Goal: Navigation & Orientation: Find specific page/section

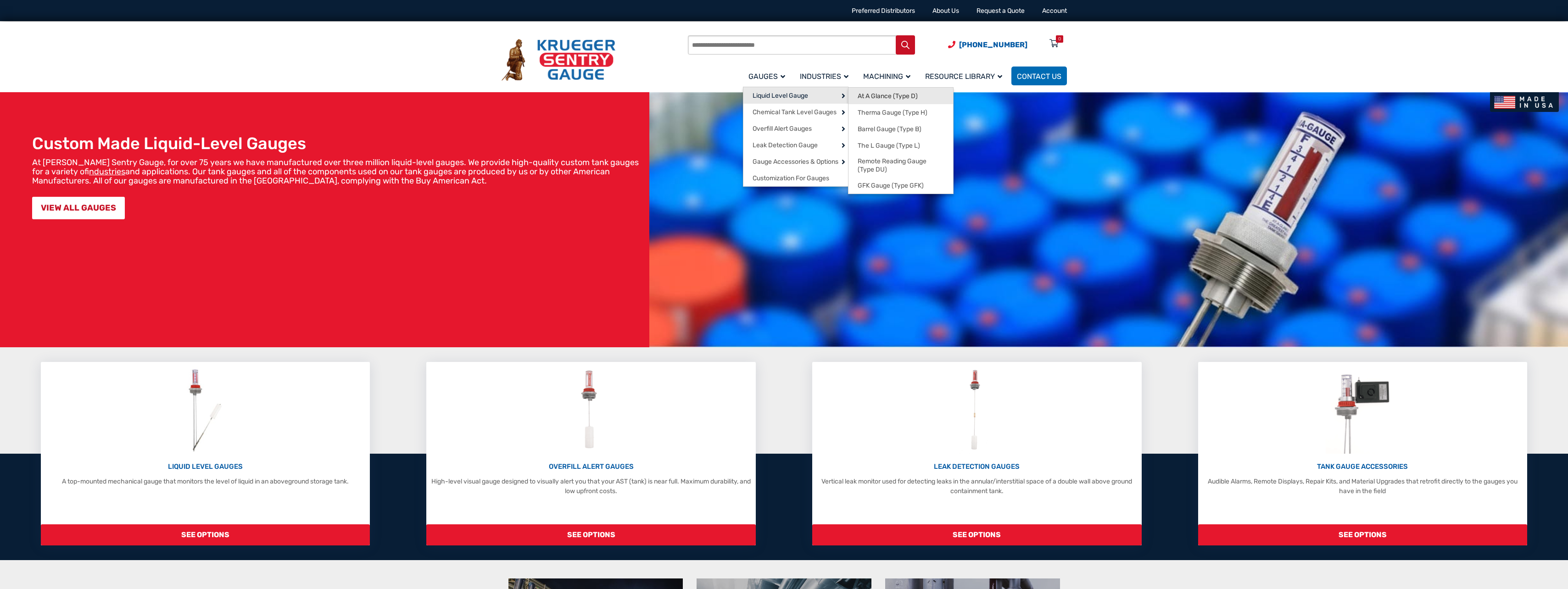
click at [870, 94] on span "At A Glance (Type D)" at bounding box center [887, 97] width 60 height 9
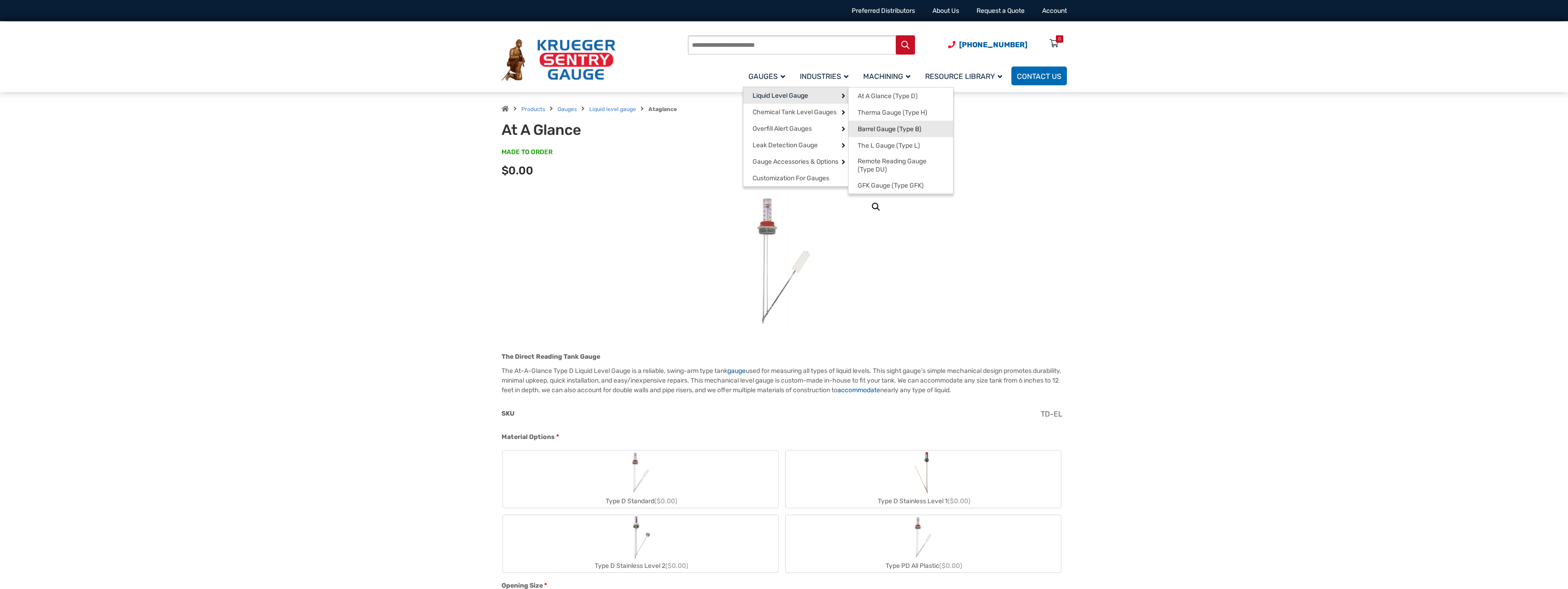
click at [867, 128] on span "Barrel Gauge (Type B)" at bounding box center [889, 130] width 64 height 9
